Goal: Check status

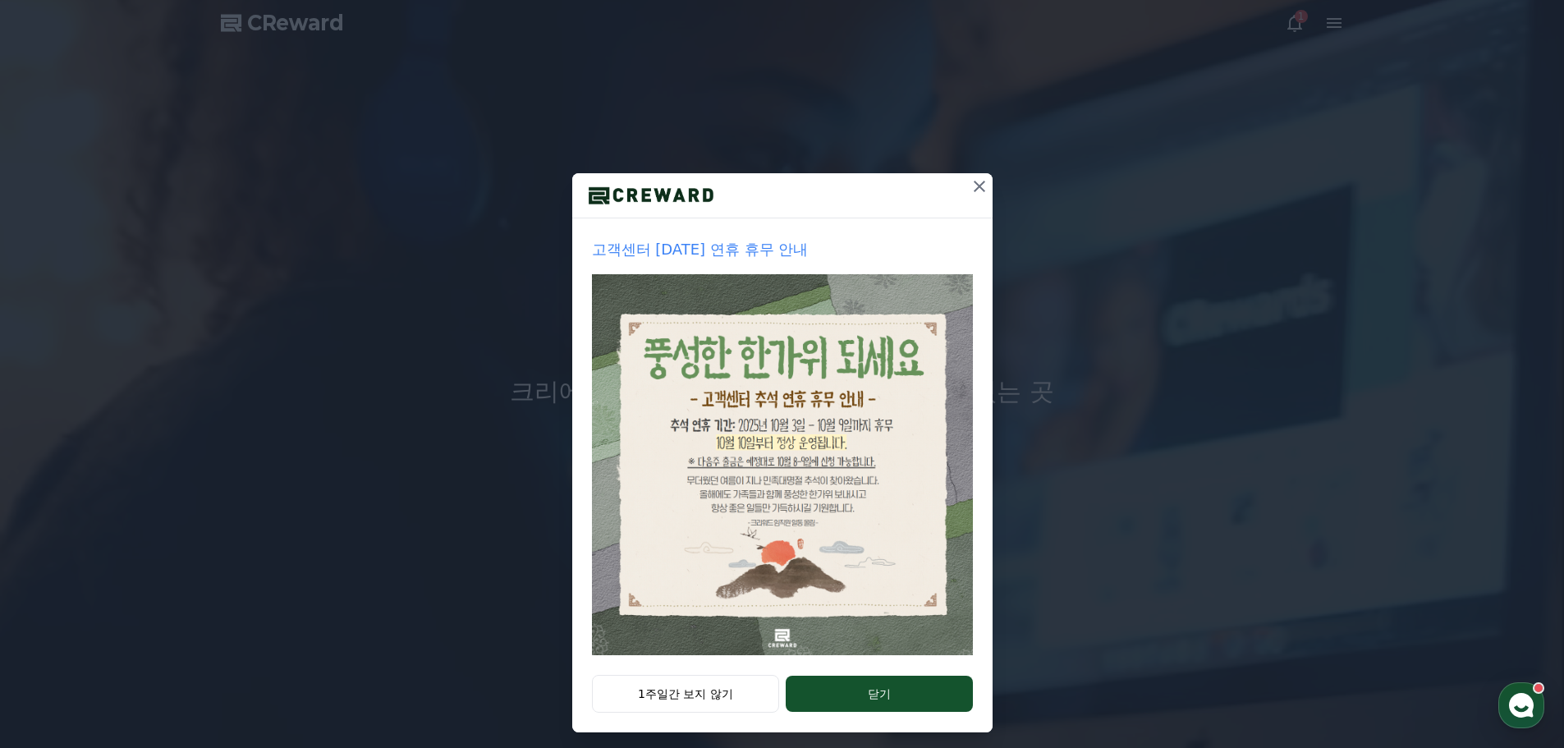
scroll to position [34, 0]
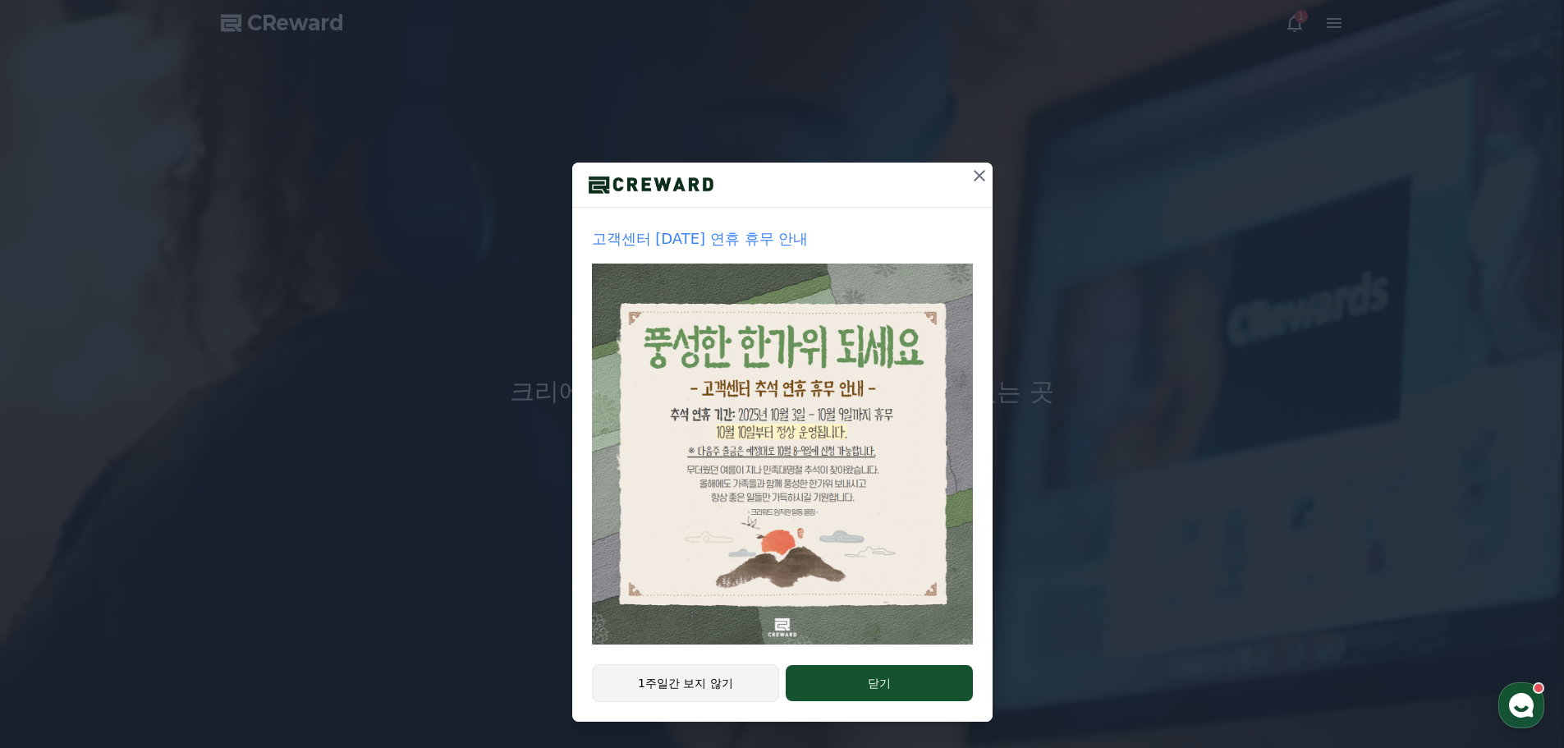
click at [700, 681] on button "1주일간 보지 않기" at bounding box center [686, 683] width 188 height 38
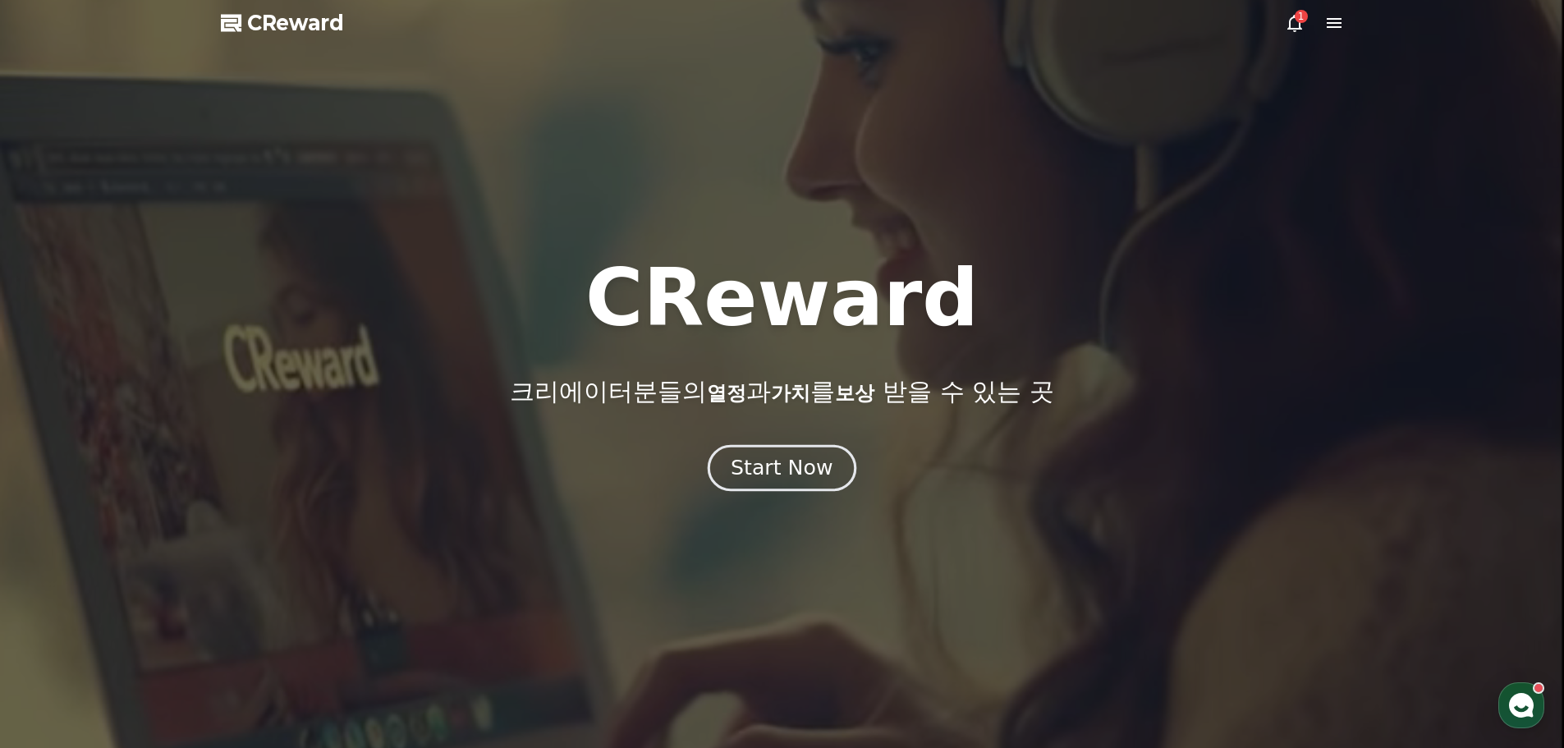
click at [775, 474] on div "Start Now" at bounding box center [782, 468] width 102 height 28
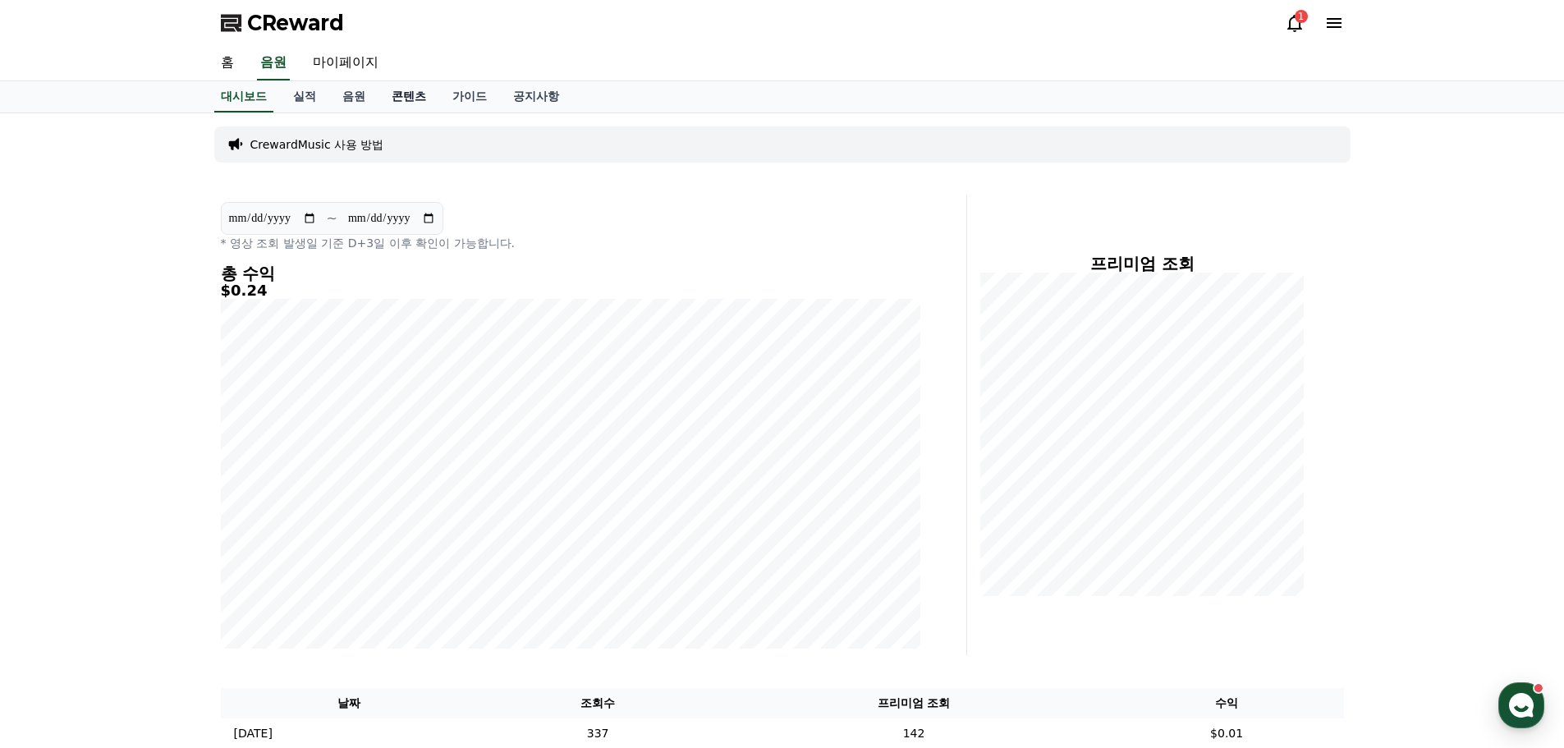
click at [419, 101] on link "콘텐츠" at bounding box center [409, 96] width 61 height 31
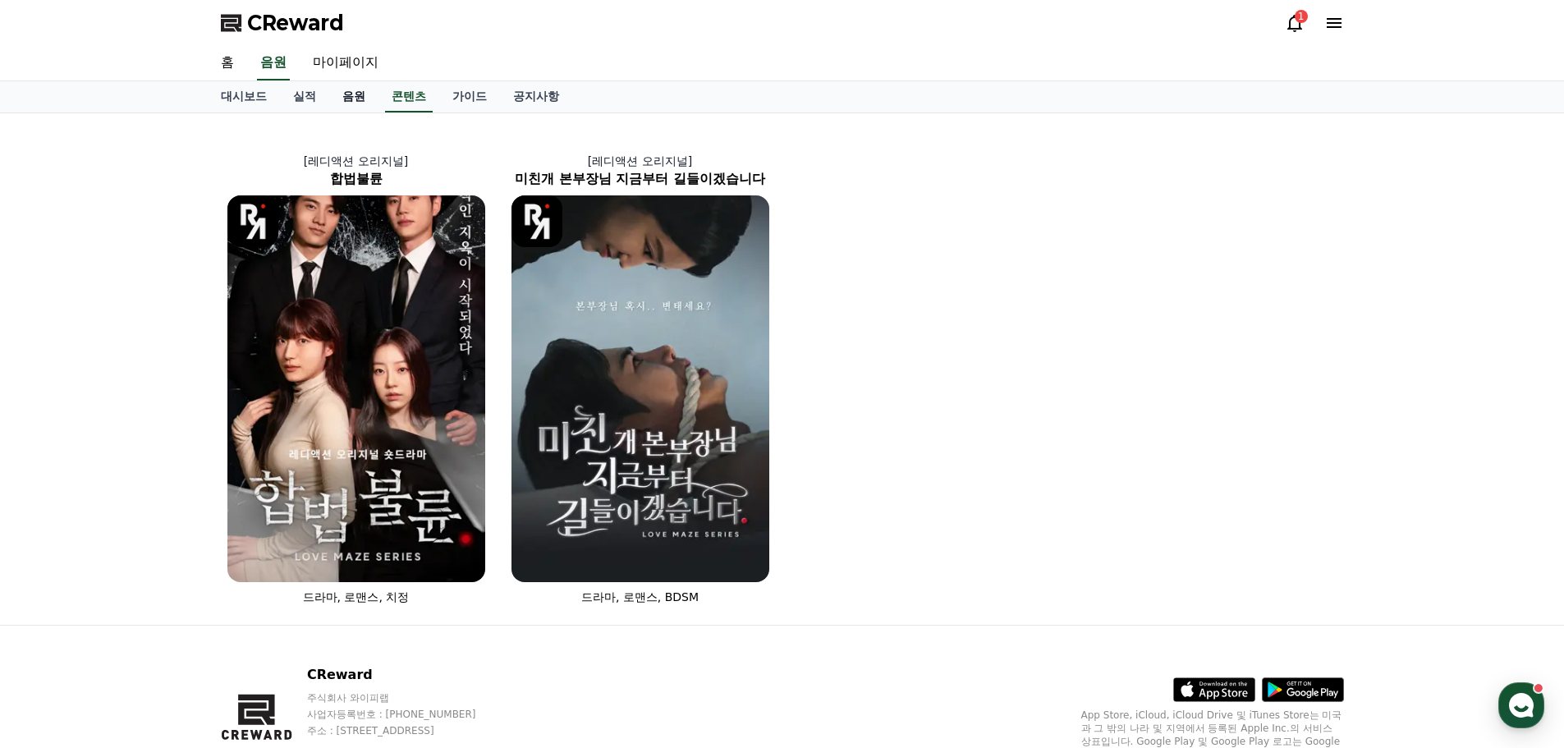
click at [350, 99] on link "음원" at bounding box center [353, 96] width 49 height 31
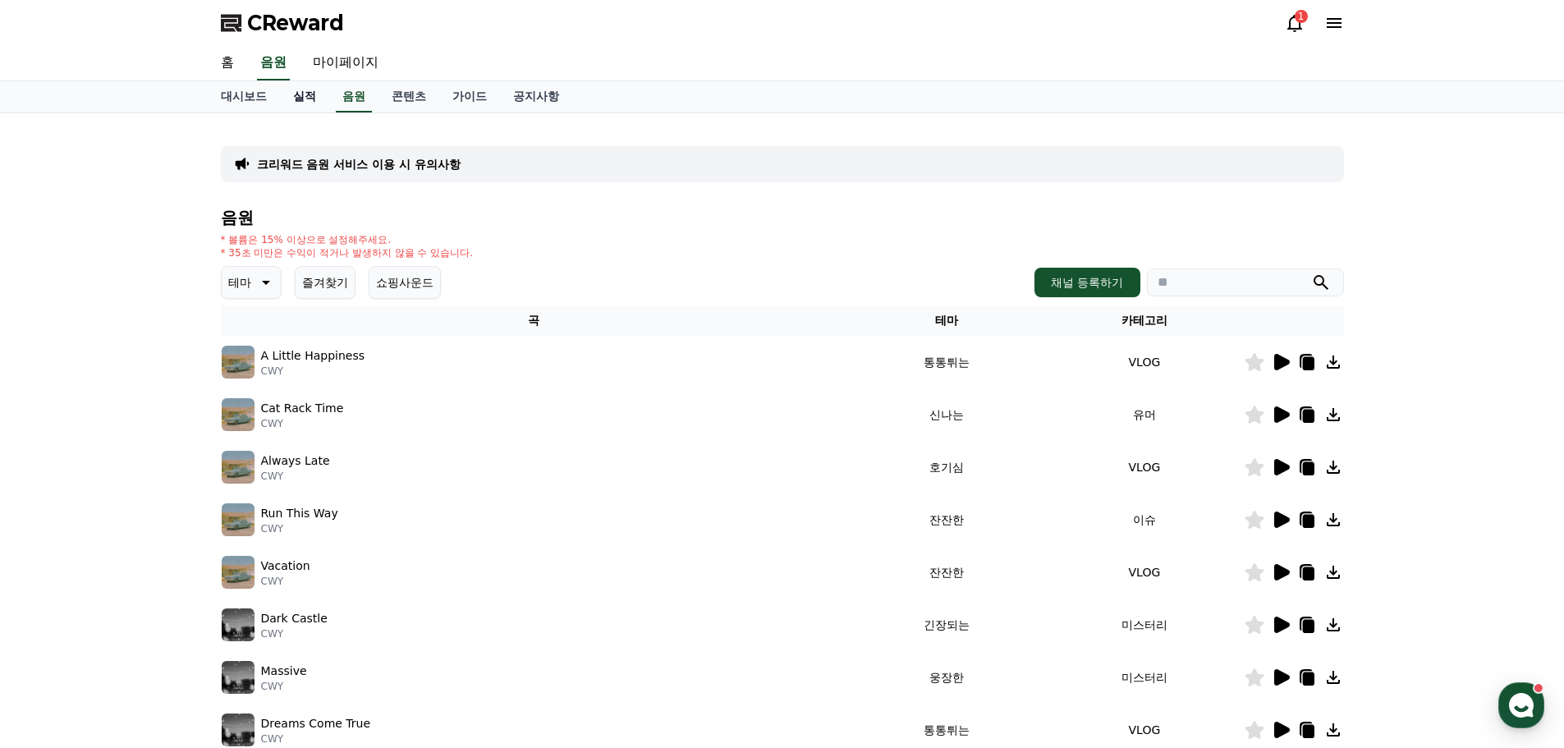
click at [310, 100] on link "실적" at bounding box center [304, 96] width 49 height 31
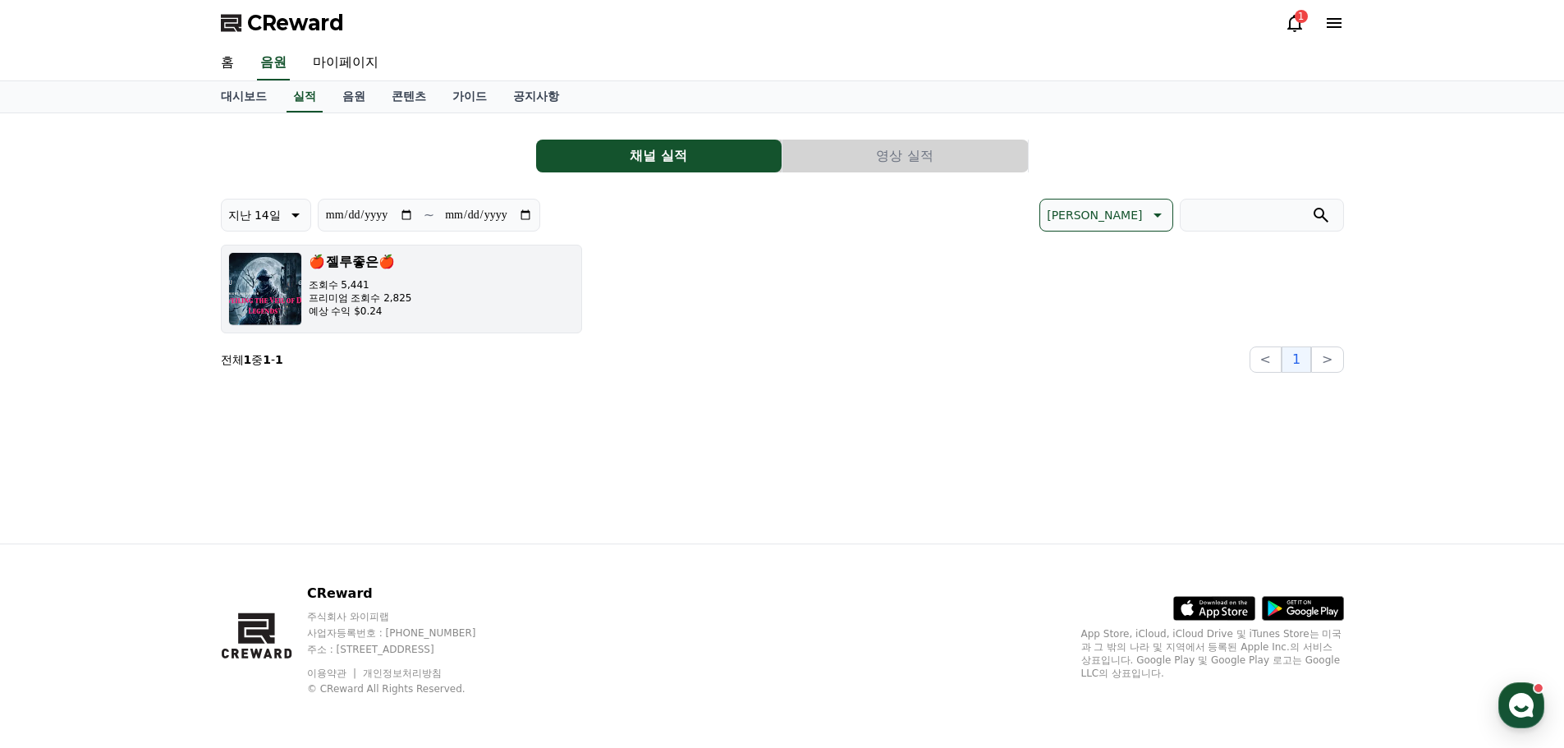
click at [348, 294] on p "프리미엄 조회수 2,825" at bounding box center [360, 298] width 103 height 13
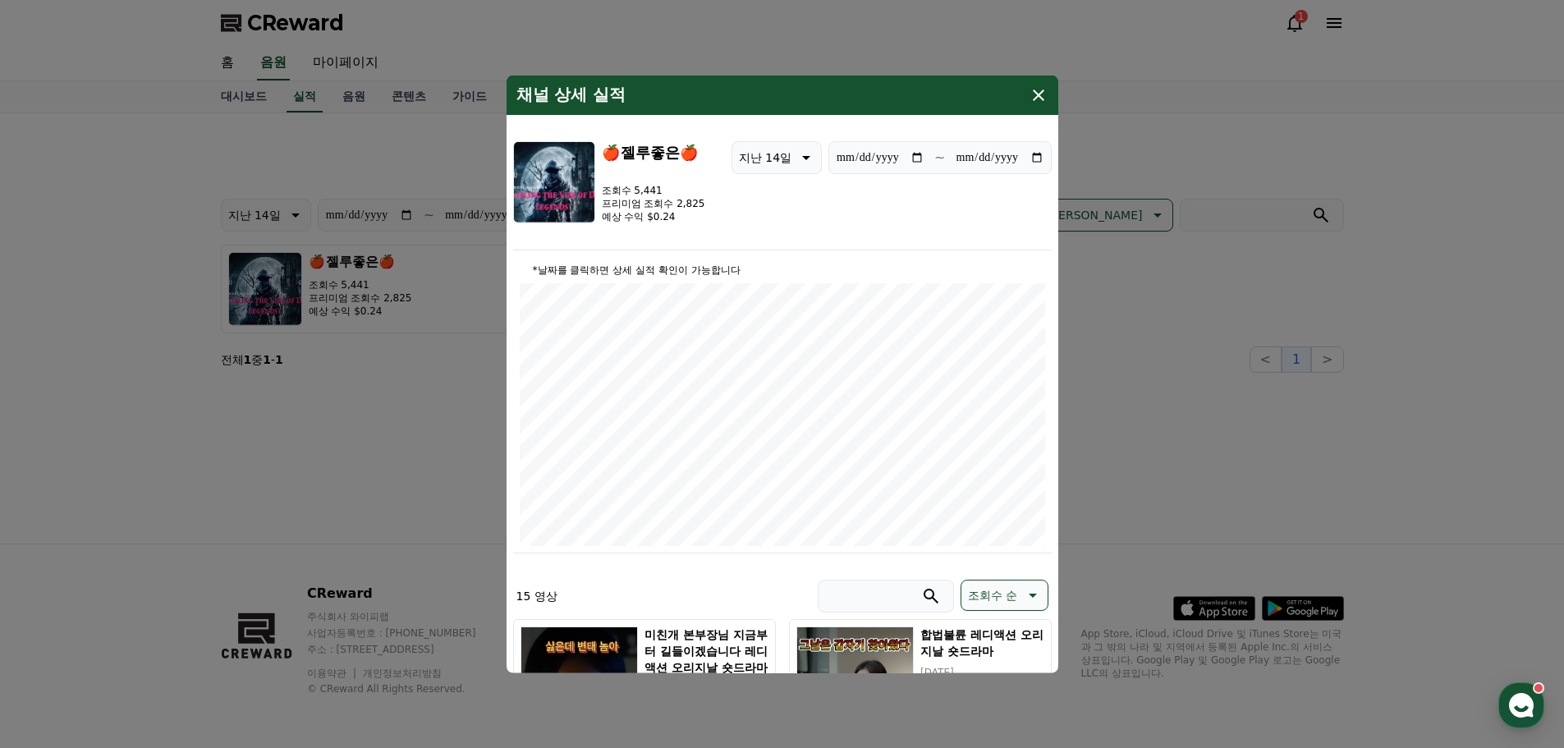
click at [1038, 94] on icon "modal" at bounding box center [1038, 94] width 11 height 11
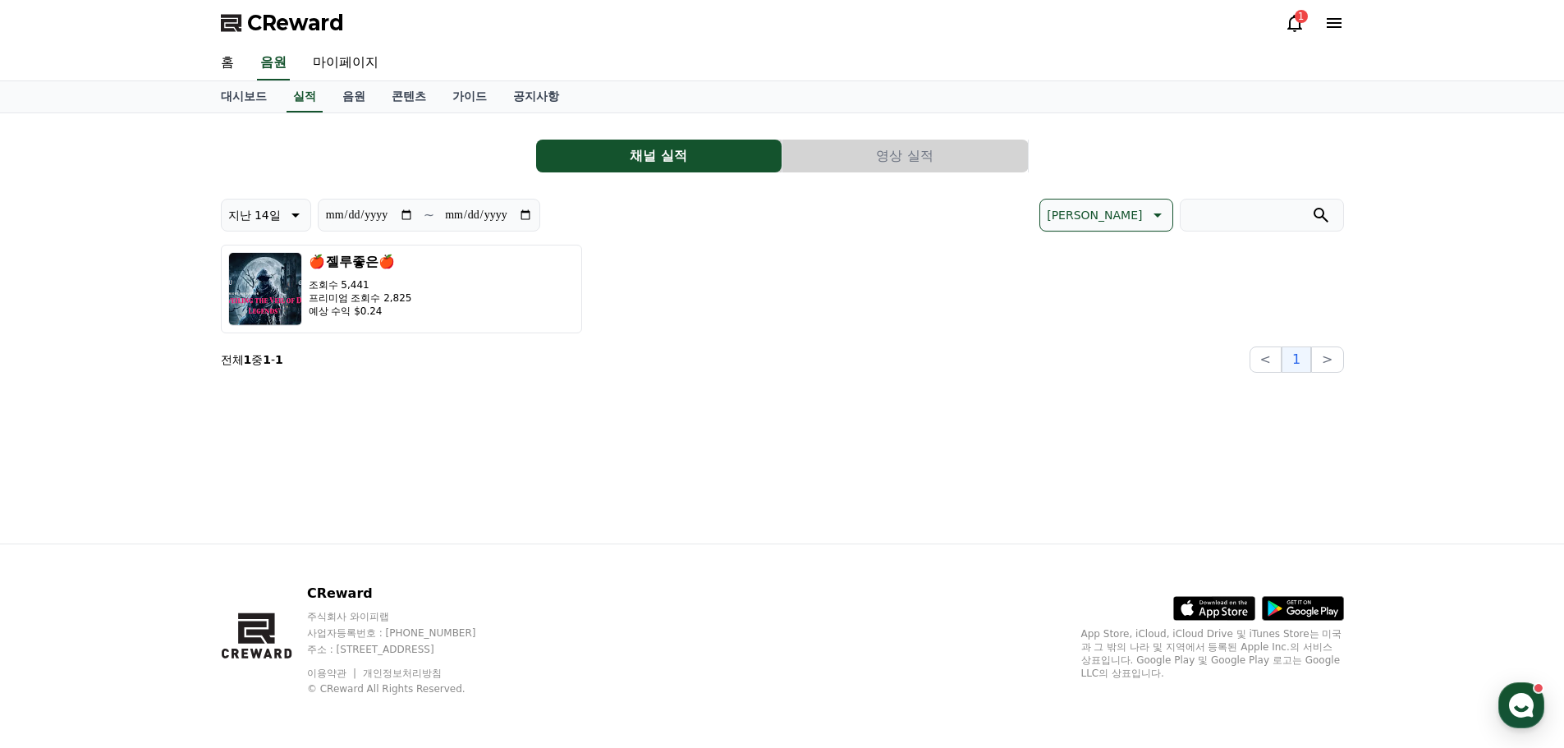
click at [1299, 25] on icon at bounding box center [1295, 23] width 15 height 17
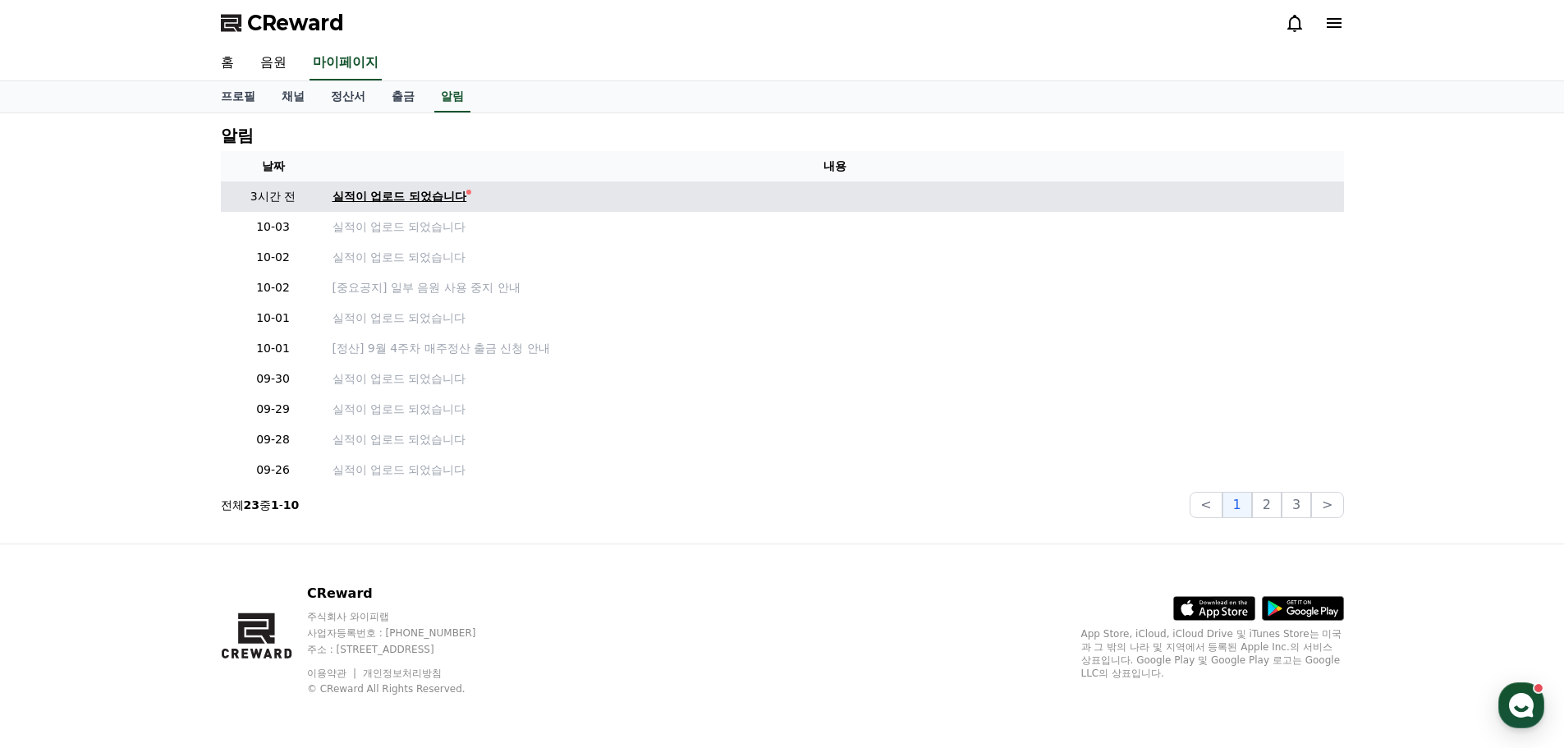
click at [404, 195] on div "실적이 업로드 되었습니다" at bounding box center [400, 196] width 135 height 17
